Goal: Information Seeking & Learning: Learn about a topic

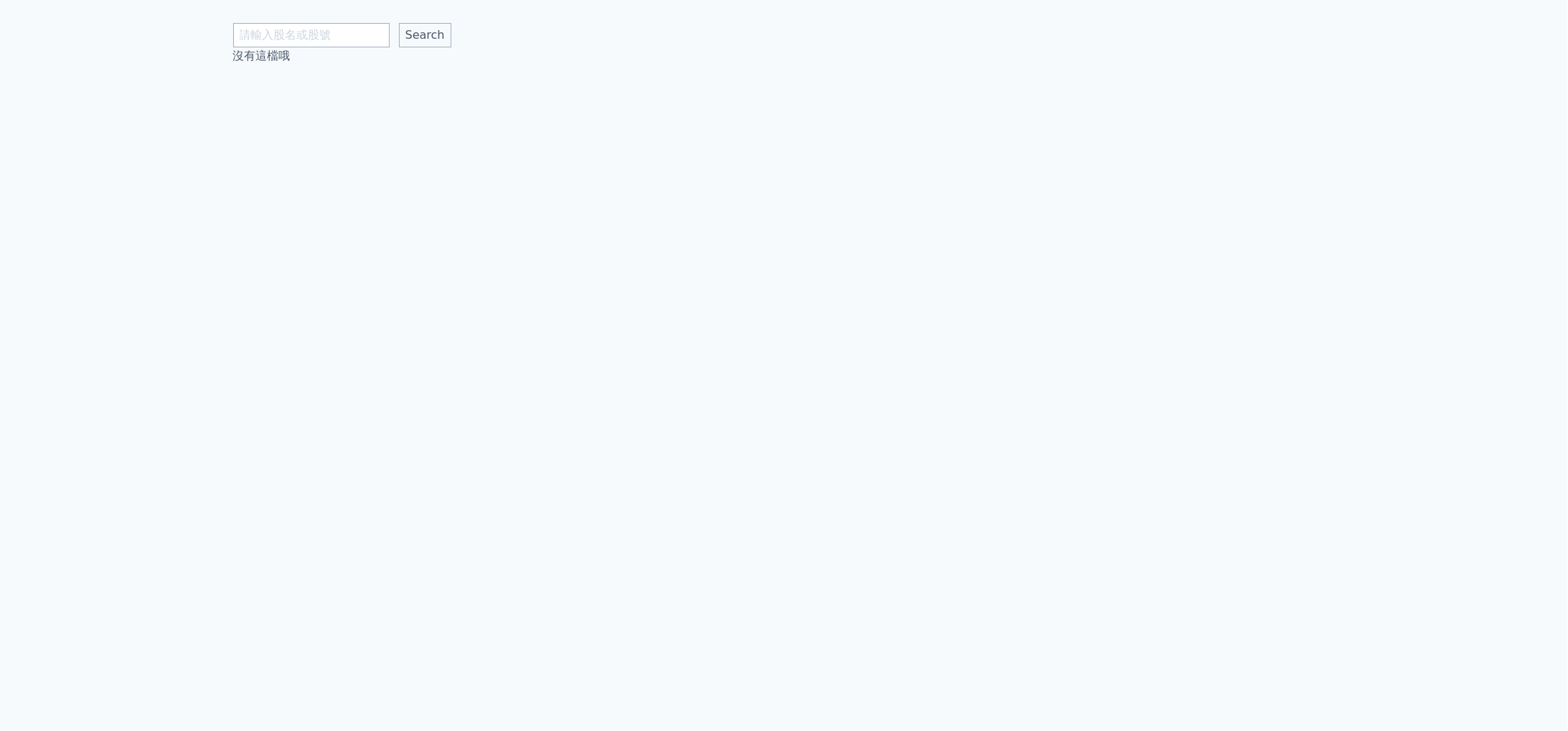
click at [272, 39] on input "text" at bounding box center [311, 35] width 157 height 24
type input "7857"
click at [399, 23] on input "Search" at bounding box center [425, 35] width 53 height 24
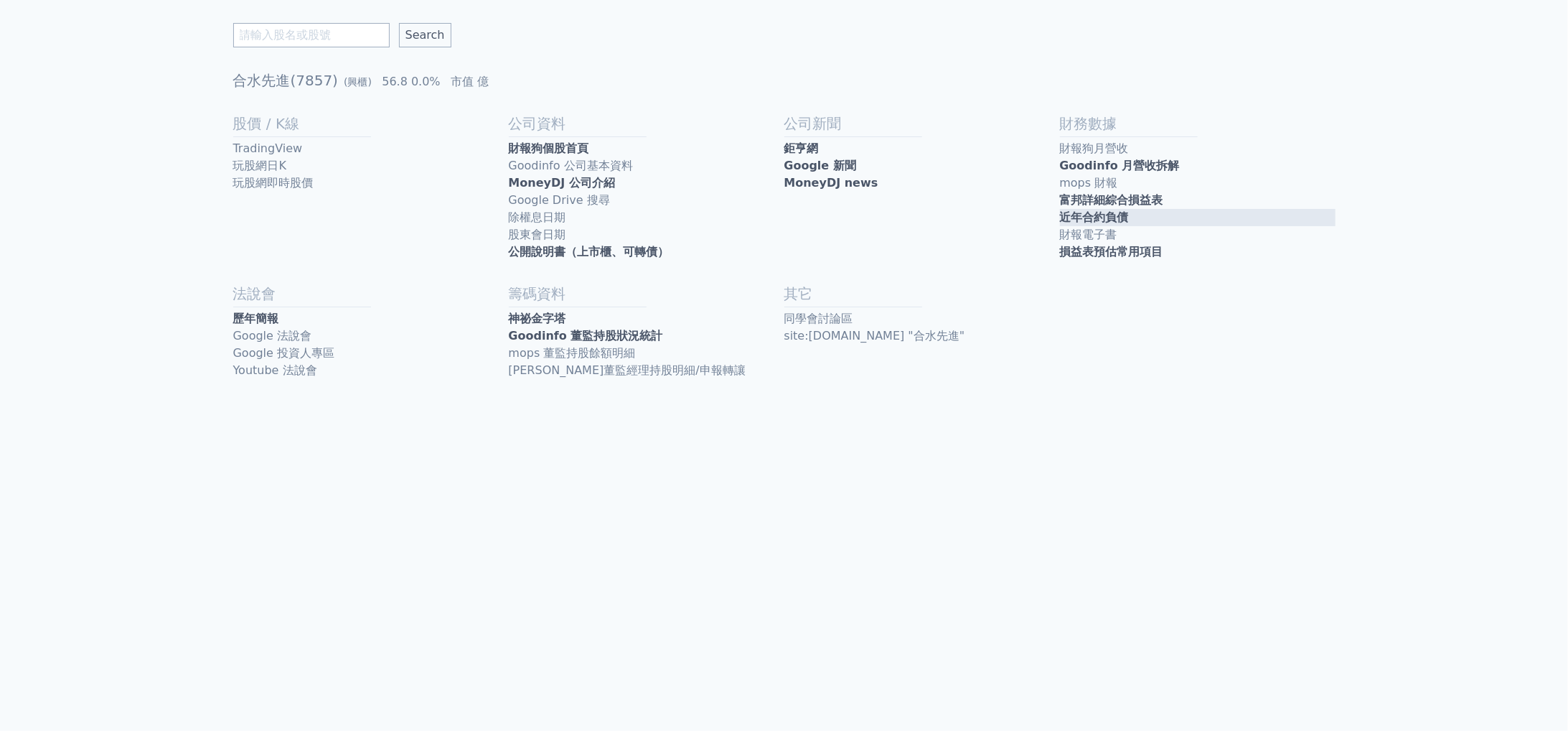
click at [1195, 217] on link "近年合約負債" at bounding box center [1198, 217] width 276 height 17
click at [622, 247] on link "公開說明書（上市櫃、可轉債）" at bounding box center [646, 252] width 276 height 17
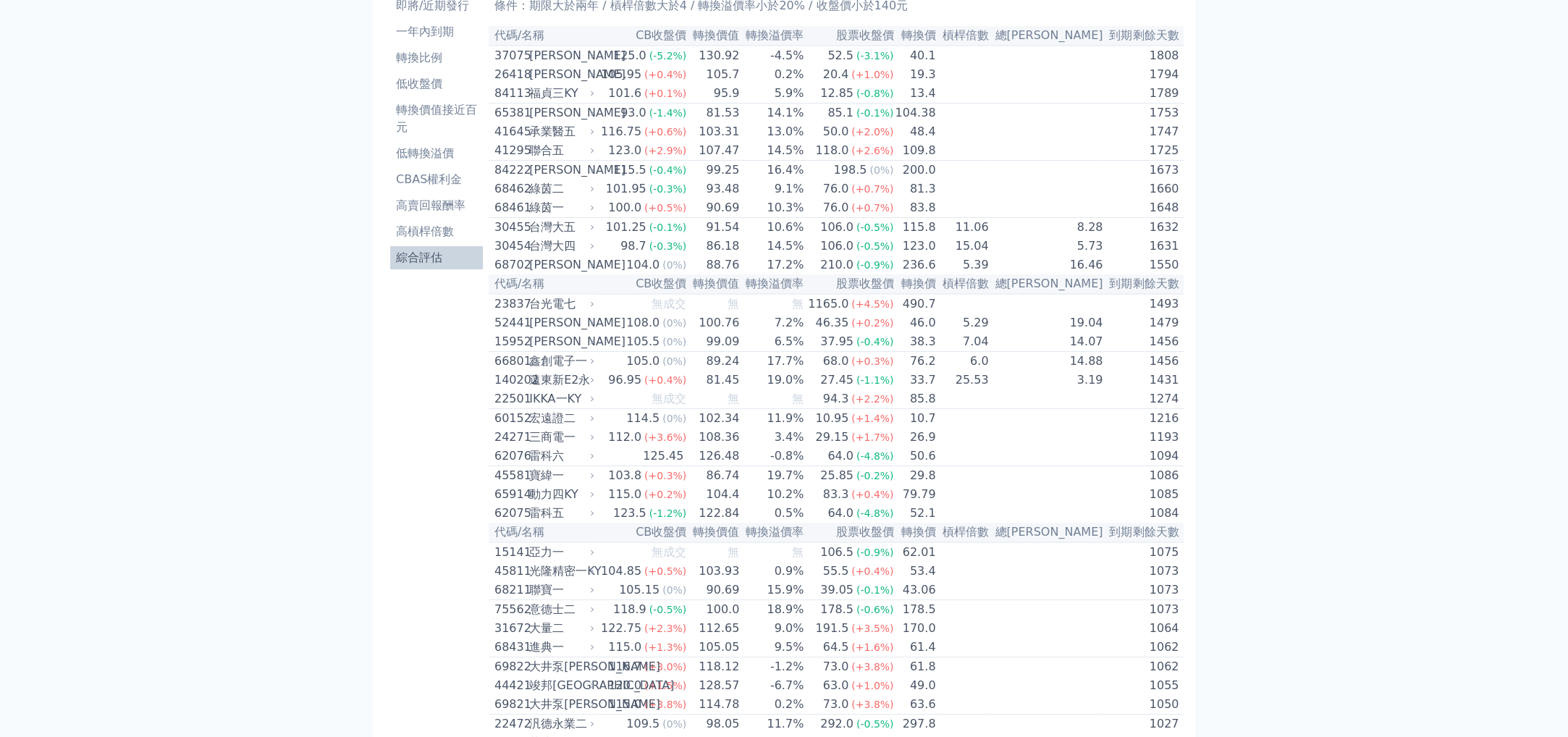
scroll to position [96, 0]
click at [824, 215] on div "76.0" at bounding box center [836, 207] width 32 height 17
click at [556, 215] on div "綠茵一" at bounding box center [560, 207] width 62 height 17
click at [593, 210] on icon at bounding box center [592, 208] width 3 height 5
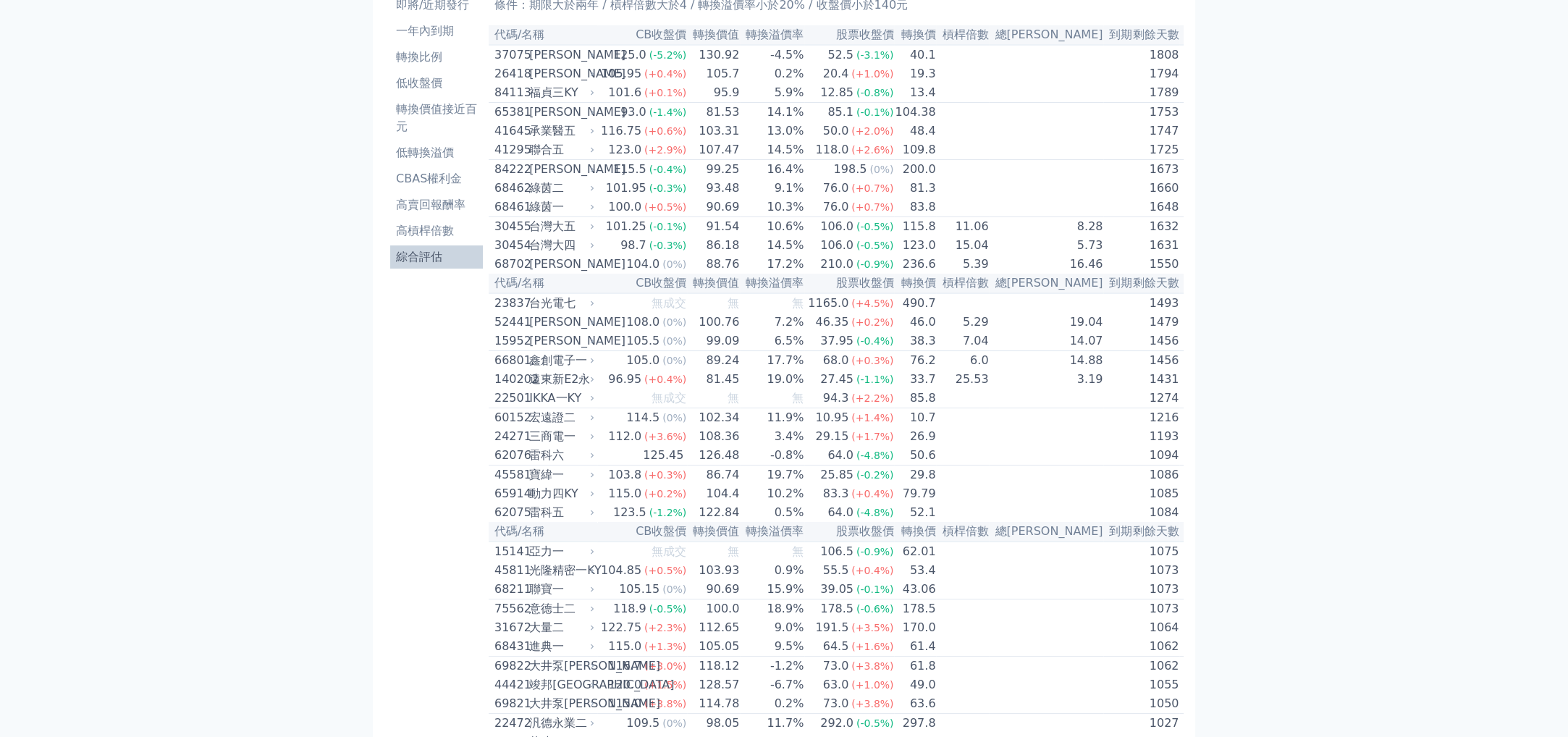
click at [574, 215] on div "綠茵一" at bounding box center [560, 207] width 62 height 17
click at [556, 215] on div "綠茵一" at bounding box center [560, 207] width 62 height 17
click at [535, 215] on div "68461 綠茵一" at bounding box center [541, 207] width 93 height 17
click at [684, 251] on span "(-0.3%)" at bounding box center [668, 245] width 38 height 11
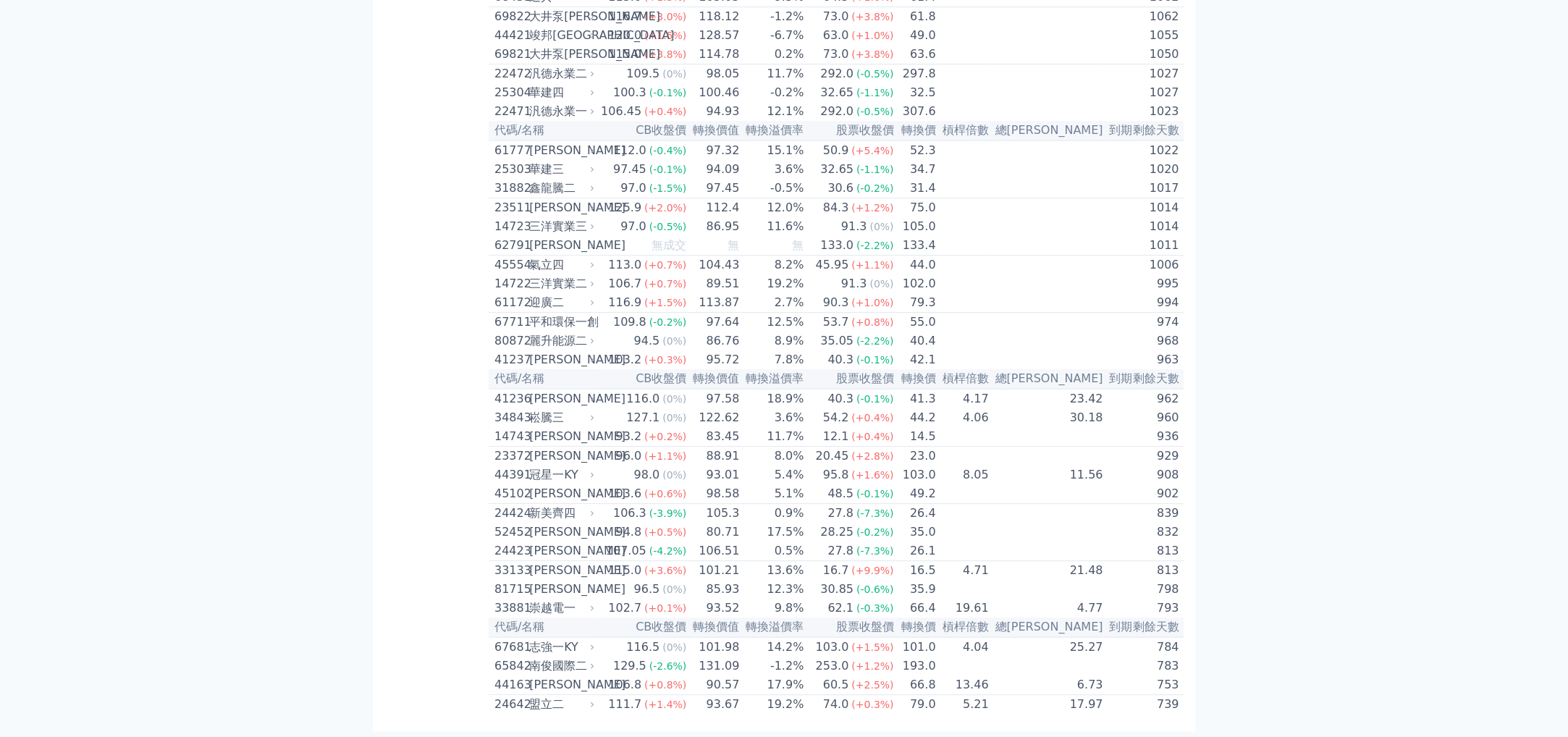
scroll to position [857, 0]
